Goal: Information Seeking & Learning: Learn about a topic

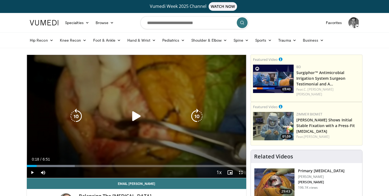
click at [138, 115] on icon "Video Player" at bounding box center [136, 116] width 15 height 15
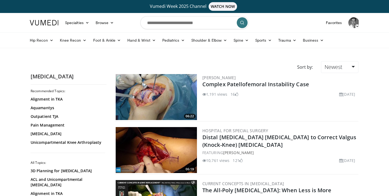
scroll to position [684, 0]
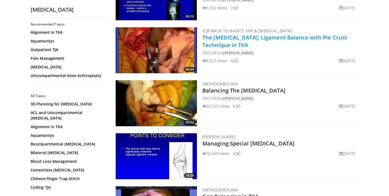
click at [234, 39] on link "The [MEDICAL_DATA]: Ligament Balance with Pie Crust Technique in TKA" at bounding box center [274, 41] width 145 height 15
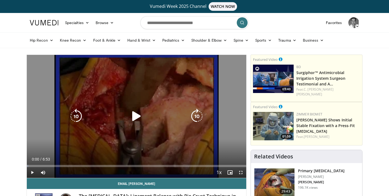
click at [138, 117] on icon "Video Player" at bounding box center [136, 116] width 15 height 15
click at [77, 115] on icon "Video Player" at bounding box center [75, 116] width 15 height 15
click at [79, 109] on icon "Video Player" at bounding box center [75, 116] width 15 height 15
click at [77, 112] on icon "Video Player" at bounding box center [75, 116] width 15 height 15
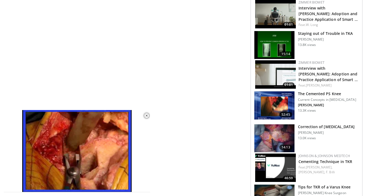
scroll to position [572, 0]
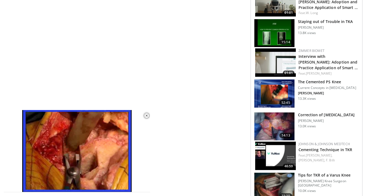
click at [269, 122] on img at bounding box center [274, 127] width 40 height 28
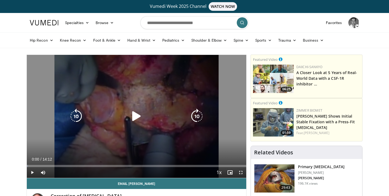
click at [135, 118] on icon "Video Player" at bounding box center [136, 116] width 15 height 15
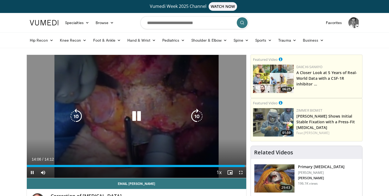
click at [136, 120] on icon "Video Player" at bounding box center [136, 116] width 15 height 15
